Goal: Information Seeking & Learning: Compare options

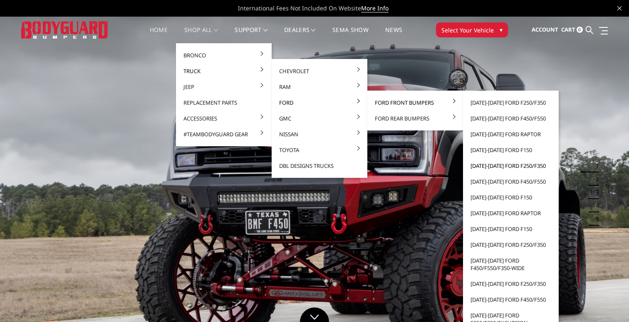
click at [501, 166] on link "[DATE]-[DATE] Ford F250/F350" at bounding box center [510, 166] width 89 height 16
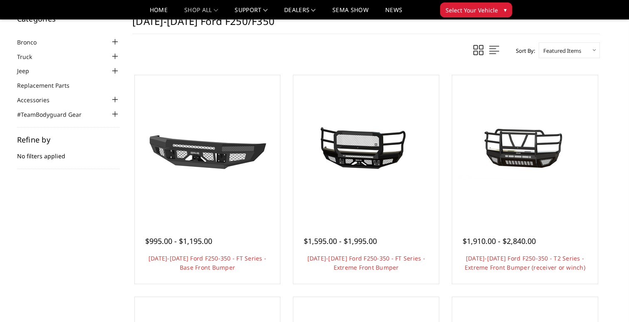
scroll to position [24, 0]
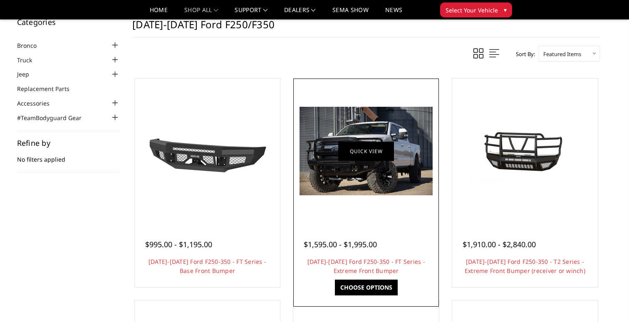
click at [364, 154] on link "Quick view" at bounding box center [366, 151] width 56 height 20
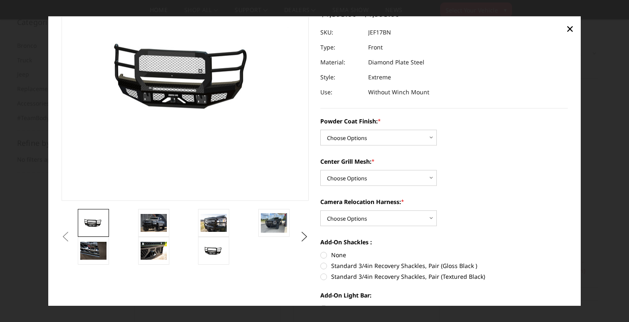
scroll to position [106, 0]
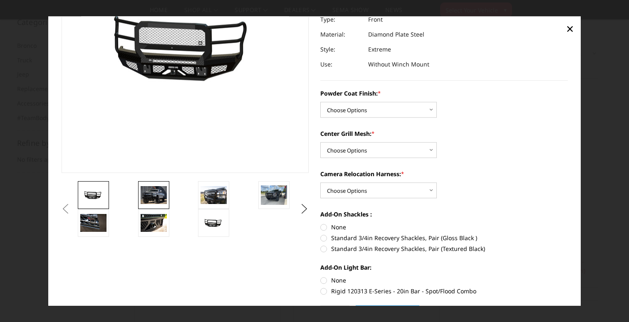
click at [154, 196] on img at bounding box center [154, 195] width 26 height 17
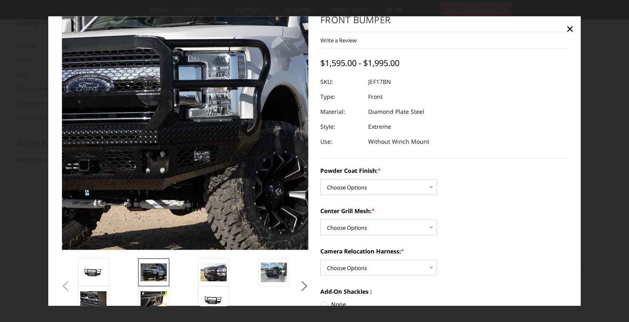
scroll to position [29, 0]
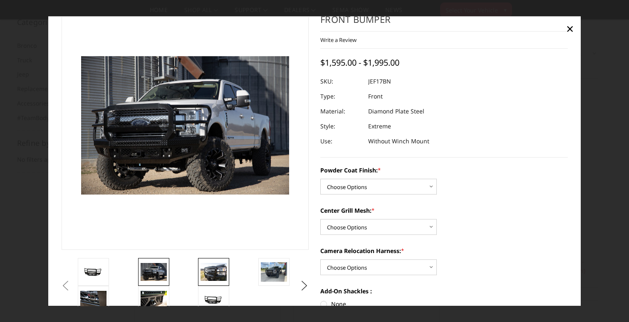
click at [216, 273] on img at bounding box center [214, 272] width 26 height 17
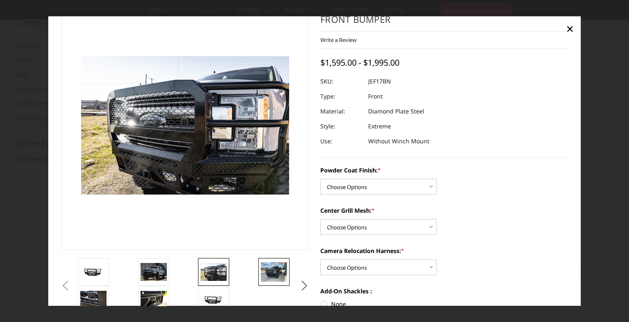
click at [277, 272] on img at bounding box center [274, 273] width 26 height 20
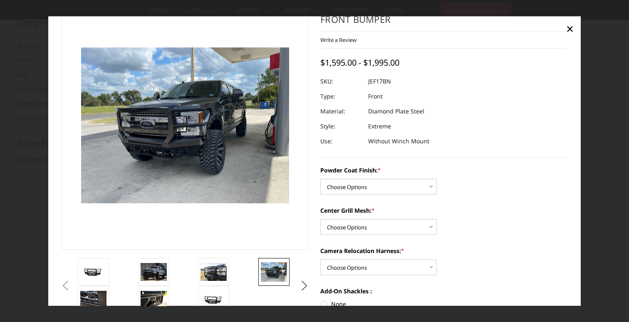
scroll to position [20, 0]
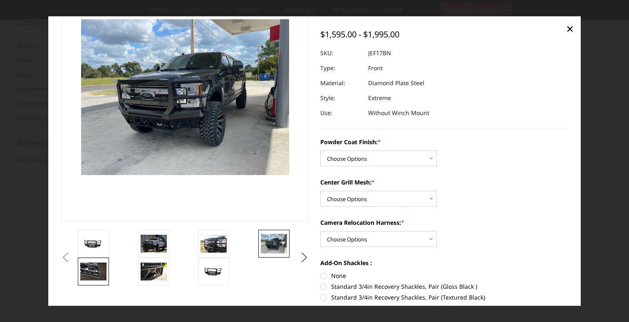
click at [93, 273] on img at bounding box center [93, 271] width 26 height 17
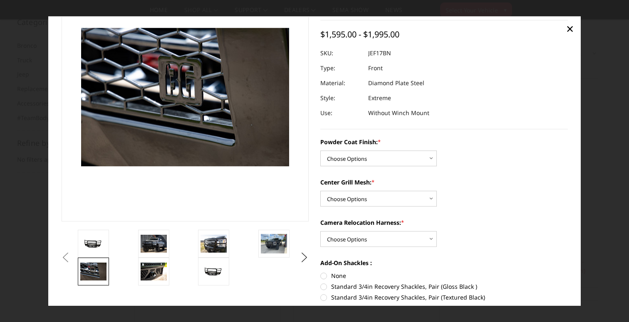
scroll to position [66, 0]
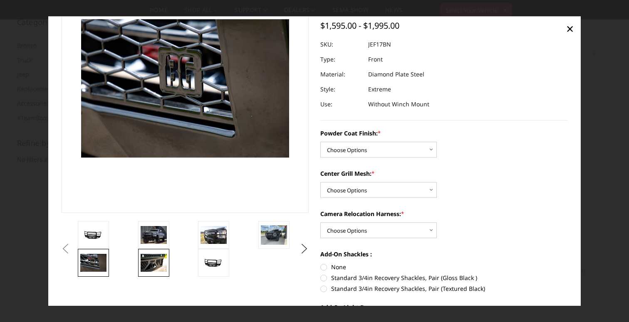
click at [152, 266] on img at bounding box center [154, 263] width 26 height 17
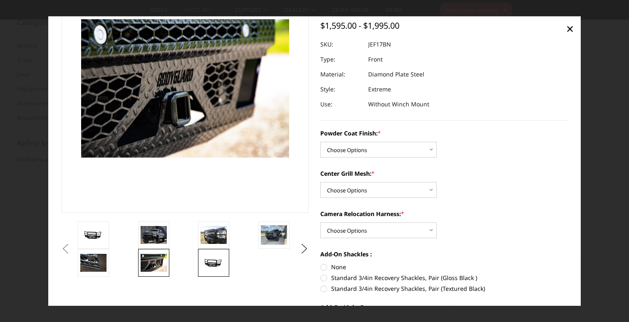
click at [213, 265] on img at bounding box center [214, 263] width 26 height 12
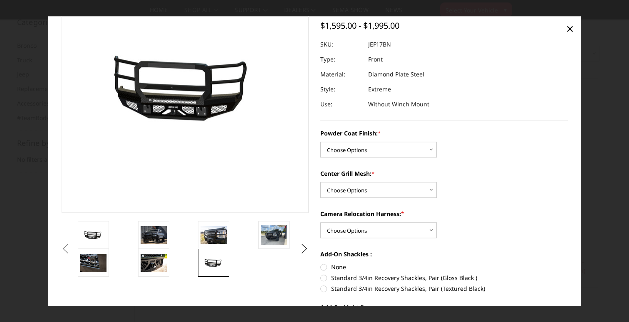
scroll to position [86, 0]
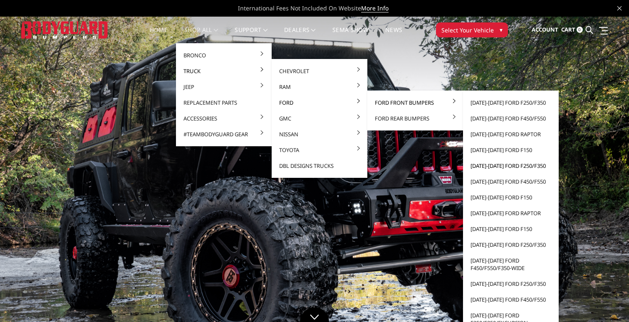
click at [490, 166] on link "[DATE]-[DATE] Ford F250/F350" at bounding box center [510, 166] width 89 height 16
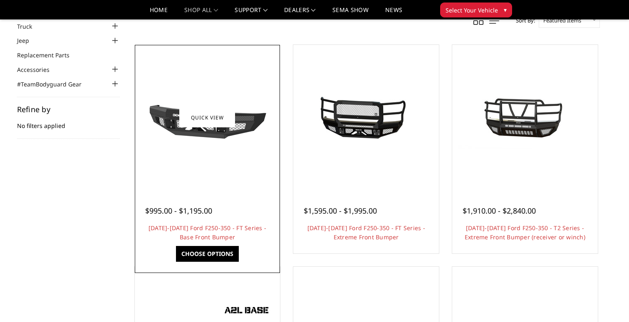
scroll to position [47, 0]
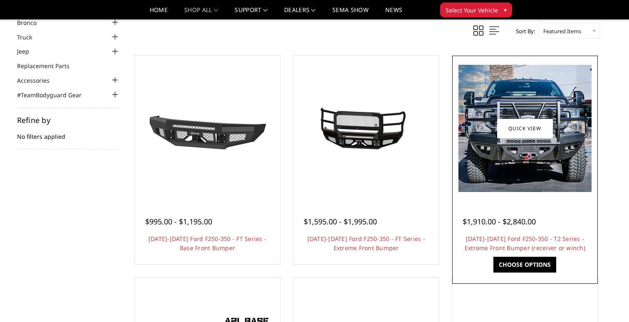
click at [533, 139] on img at bounding box center [524, 128] width 133 height 127
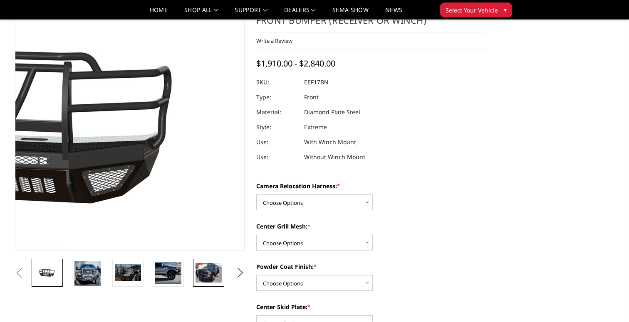
scroll to position [40, 0]
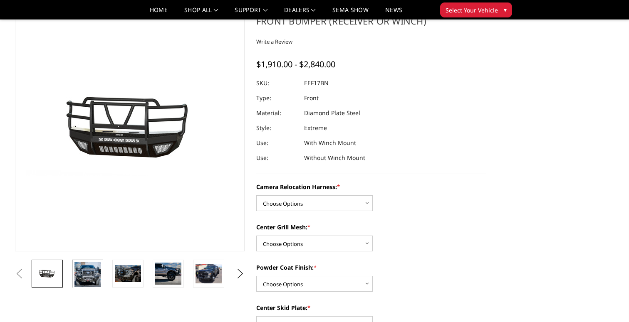
click at [89, 275] on img at bounding box center [87, 275] width 26 height 25
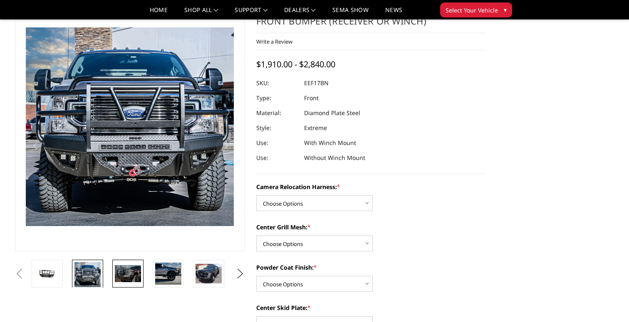
click at [124, 276] on img at bounding box center [128, 273] width 26 height 17
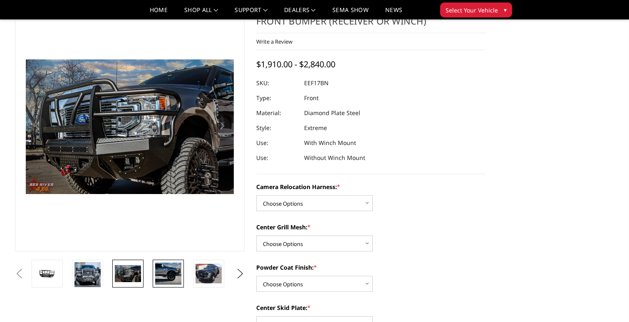
click at [169, 272] on img at bounding box center [168, 274] width 26 height 22
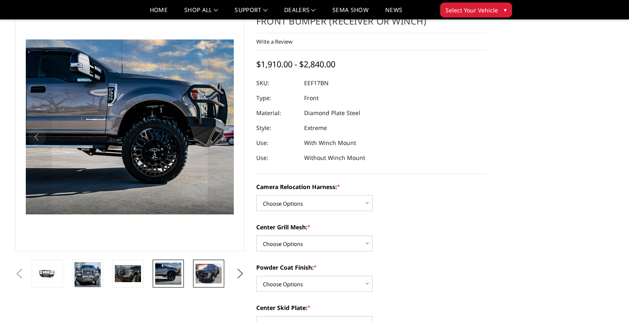
click at [201, 275] on img at bounding box center [209, 274] width 26 height 20
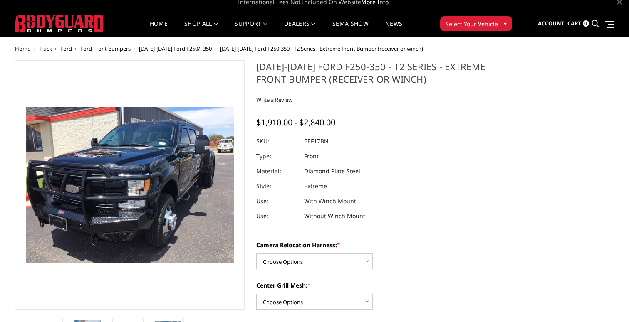
scroll to position [10, 0]
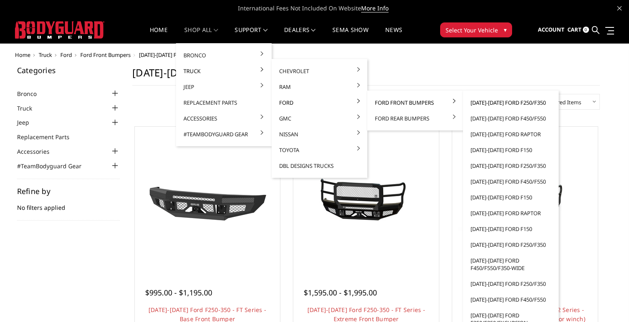
click at [493, 102] on link "[DATE]-[DATE] Ford F250/F350" at bounding box center [510, 103] width 89 height 16
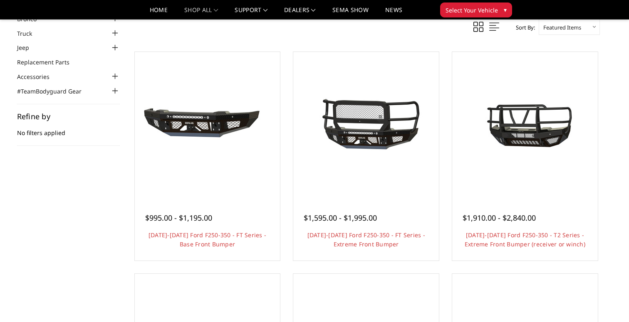
scroll to position [44, 0]
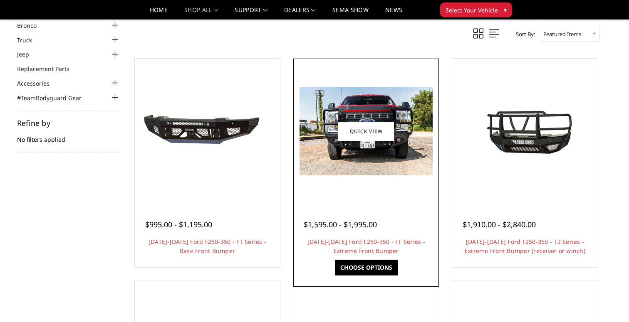
click at [392, 154] on img at bounding box center [366, 131] width 133 height 89
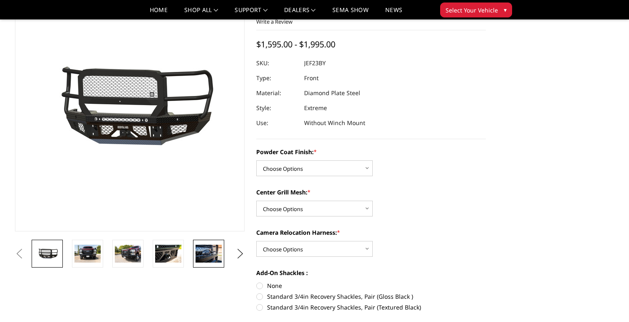
scroll to position [44, 0]
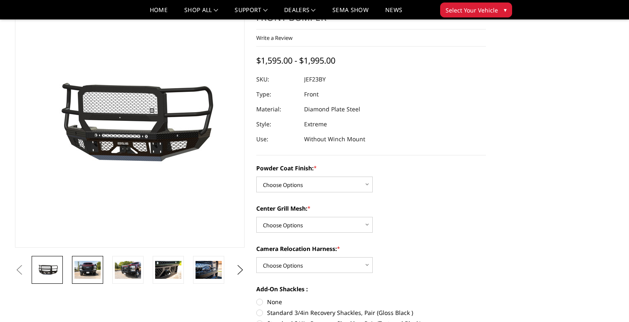
click at [92, 271] on img at bounding box center [87, 269] width 26 height 17
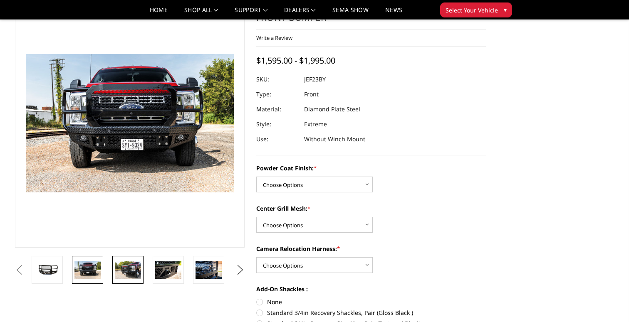
click at [123, 272] on img at bounding box center [128, 269] width 26 height 17
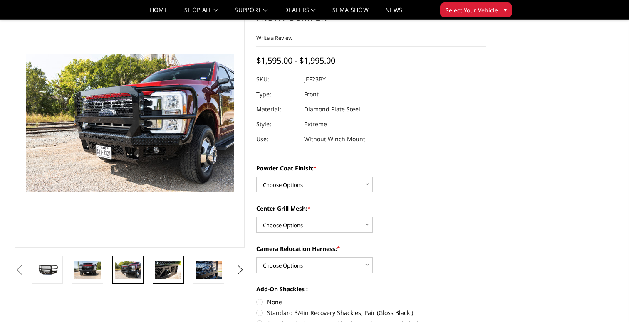
click at [165, 274] on img at bounding box center [168, 269] width 26 height 17
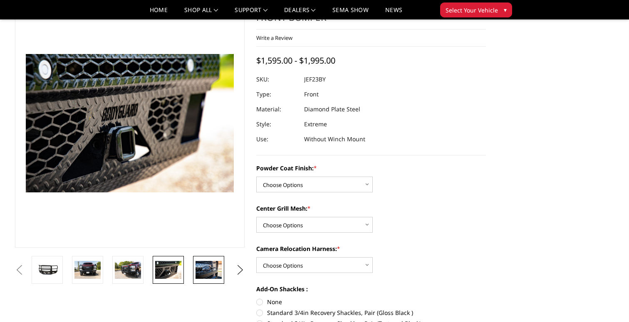
click at [202, 270] on img at bounding box center [209, 269] width 26 height 17
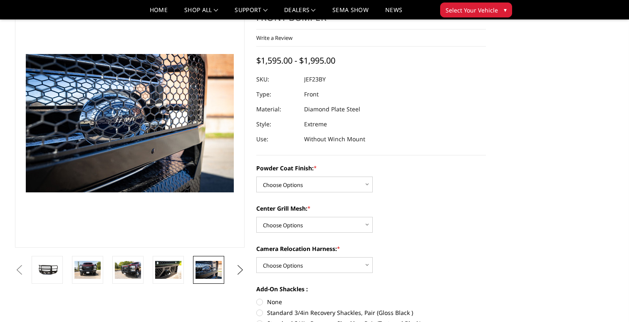
click at [241, 269] on button "Next" at bounding box center [240, 270] width 12 height 12
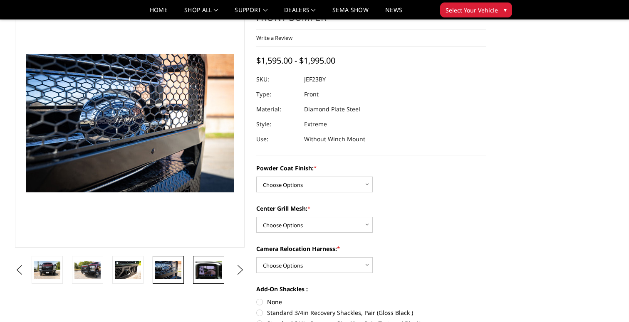
click at [215, 277] on img at bounding box center [209, 269] width 26 height 17
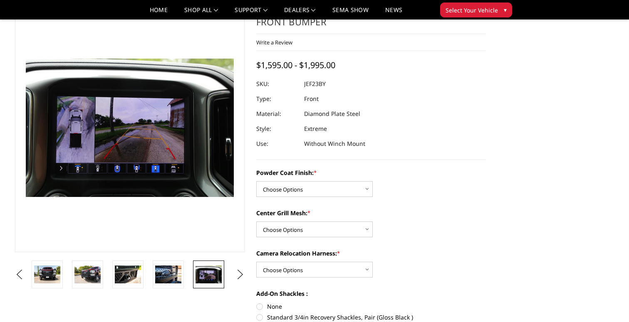
scroll to position [26, 0]
